Goal: Navigation & Orientation: Find specific page/section

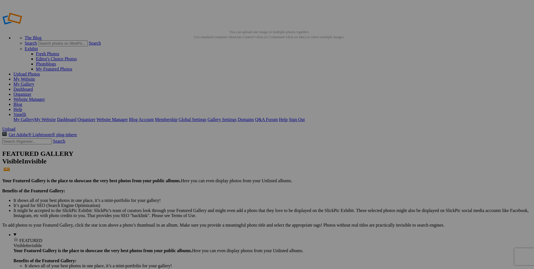
drag, startPoint x: 0, startPoint y: 0, endPoint x: 112, endPoint y: 69, distance: 131.8
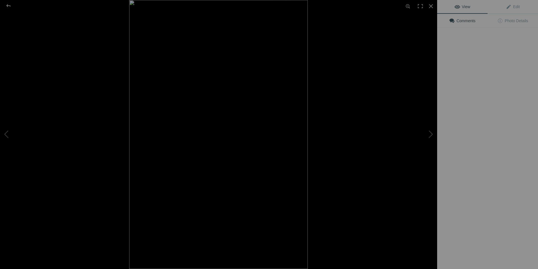
click at [303, 161] on img at bounding box center [218, 134] width 179 height 269
